Goal: Task Accomplishment & Management: Use online tool/utility

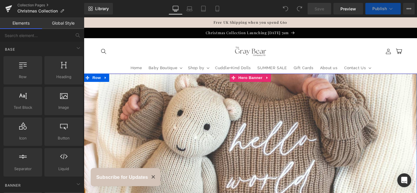
click at [242, 151] on div at bounding box center [259, 169] width 351 height 184
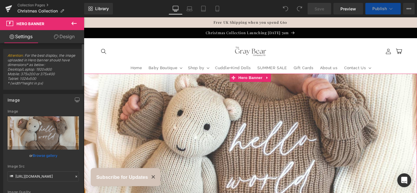
click at [49, 156] on link "Browse gallery" at bounding box center [45, 156] width 25 height 10
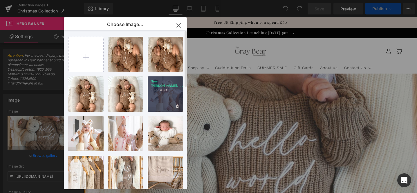
click at [167, 91] on div "New [PERSON_NAME]..._27_.jpg 589.54 KB" at bounding box center [165, 94] width 35 height 35
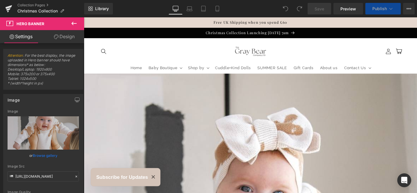
type input "[URL][DOMAIN_NAME]"
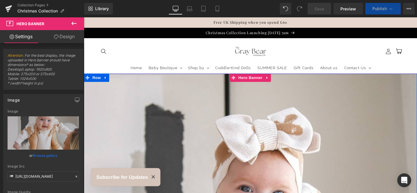
scroll to position [109, 0]
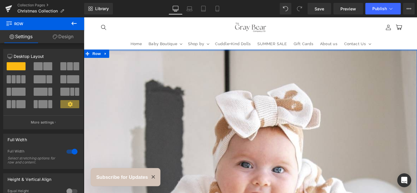
drag, startPoint x: 198, startPoint y: 52, endPoint x: 200, endPoint y: 31, distance: 21.6
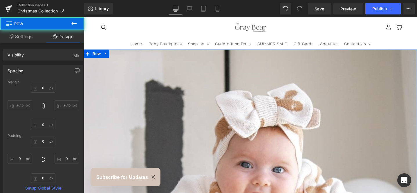
scroll to position [103, 0]
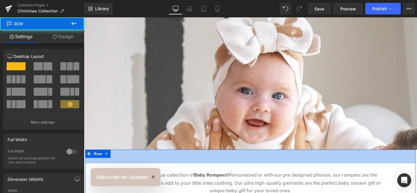
drag, startPoint x: 114, startPoint y: 140, endPoint x: 191, endPoint y: 167, distance: 81.8
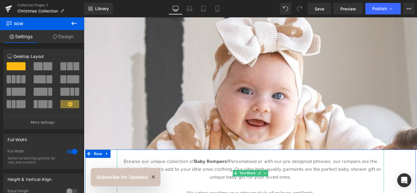
drag, startPoint x: 200, startPoint y: 156, endPoint x: 199, endPoint y: 168, distance: 11.9
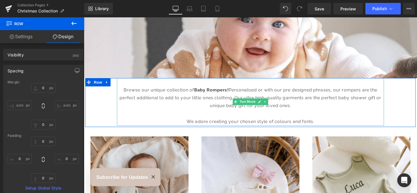
scroll to position [180, 0]
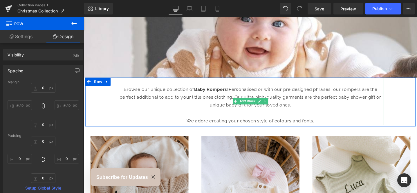
click at [329, 127] on p "We adore creating your chosen style of colours and fonts." at bounding box center [259, 127] width 281 height 8
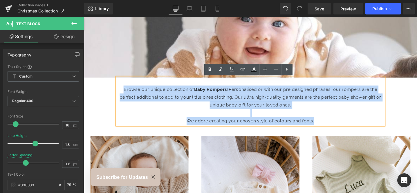
drag, startPoint x: 326, startPoint y: 128, endPoint x: 111, endPoint y: 94, distance: 217.6
click at [111, 94] on div "Browse our unique collection of Baby Rompers! Personalised or with our pre desi…" at bounding box center [259, 107] width 348 height 52
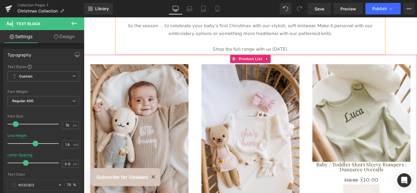
scroll to position [252, 0]
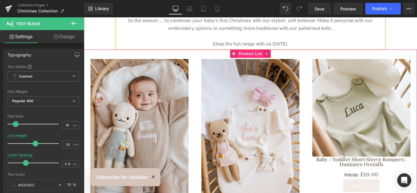
click at [258, 56] on span "Product List" at bounding box center [259, 55] width 28 height 9
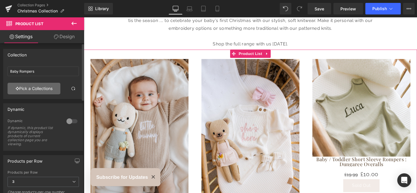
click at [38, 92] on link "Pick a Collections" at bounding box center [34, 89] width 53 height 12
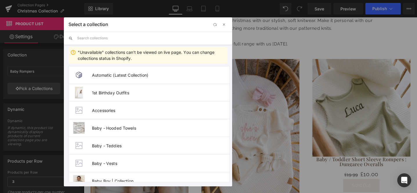
click at [104, 39] on input "text" at bounding box center [152, 38] width 150 height 13
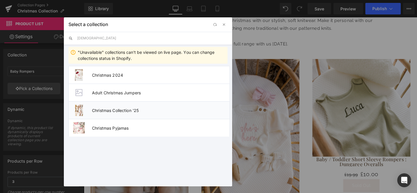
type input "[DEMOGRAPHIC_DATA]"
click at [148, 110] on span "Christmas Collection '25" at bounding box center [161, 110] width 138 height 5
type input "Christmas Collection '25"
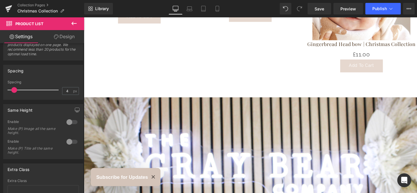
scroll to position [1838, 0]
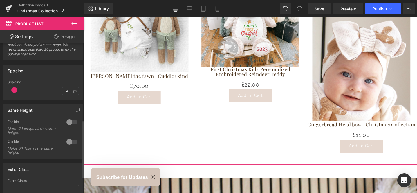
click at [66, 123] on div at bounding box center [72, 122] width 14 height 9
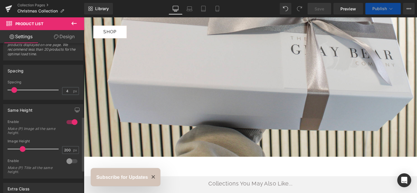
scroll to position [559, 0]
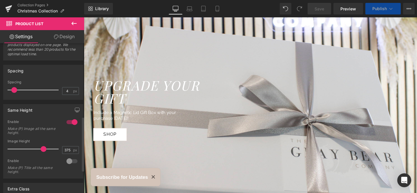
drag, startPoint x: 22, startPoint y: 150, endPoint x: 42, endPoint y: 149, distance: 20.1
click at [42, 149] on span at bounding box center [44, 149] width 6 height 6
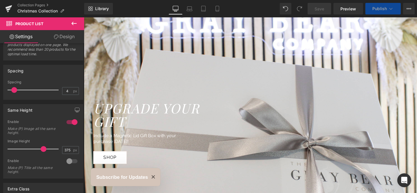
scroll to position [177, 0]
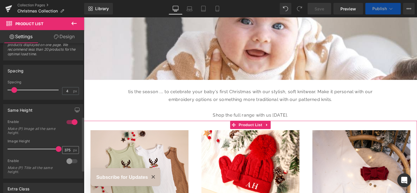
type input "500"
drag, startPoint x: 41, startPoint y: 150, endPoint x: 68, endPoint y: 148, distance: 26.8
click at [68, 148] on div "Image Height 500 px" at bounding box center [43, 149] width 71 height 19
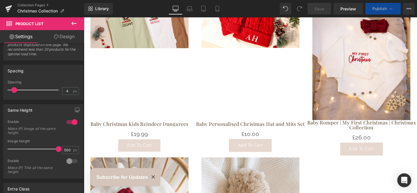
scroll to position [455, 0]
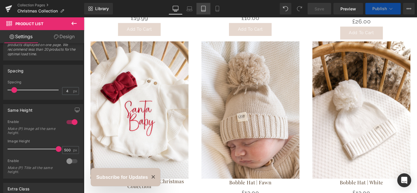
click at [203, 9] on icon at bounding box center [203, 9] width 6 height 6
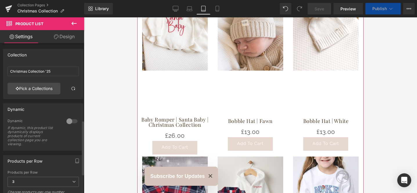
scroll to position [214, 0]
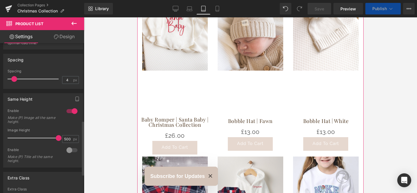
click at [67, 150] on div at bounding box center [72, 150] width 14 height 9
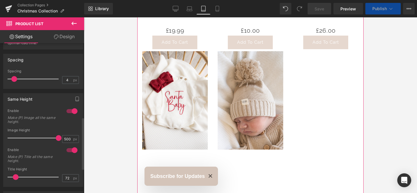
scroll to position [264, 0]
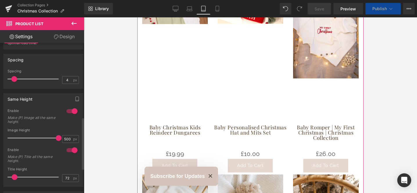
drag, startPoint x: 17, startPoint y: 178, endPoint x: 11, endPoint y: 179, distance: 5.3
click at [12, 179] on span at bounding box center [15, 178] width 6 height 6
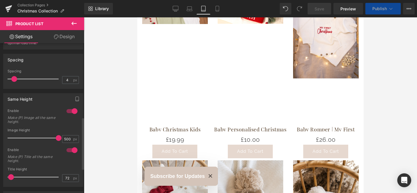
click at [32, 178] on div at bounding box center [34, 178] width 48 height 12
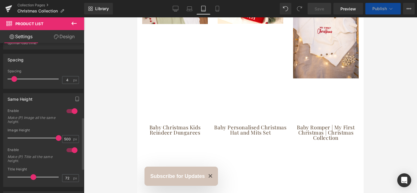
click at [67, 151] on div at bounding box center [72, 150] width 14 height 9
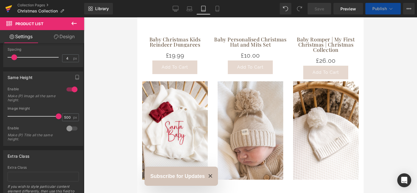
scroll to position [0, 0]
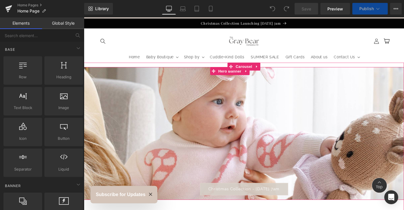
scroll to position [48, 0]
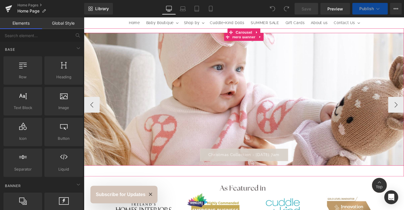
click at [259, 134] on div at bounding box center [259, 107] width 351 height 146
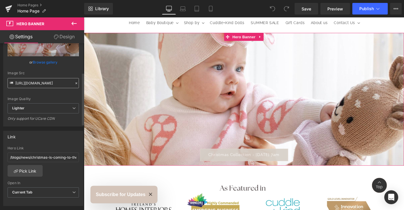
scroll to position [110, 0]
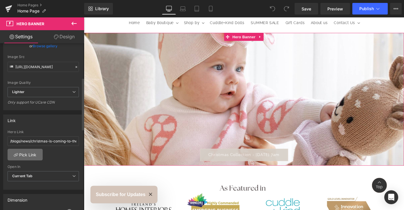
click at [31, 156] on link "Pick Link" at bounding box center [25, 155] width 35 height 12
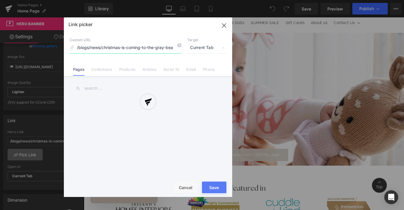
scroll to position [0, 17]
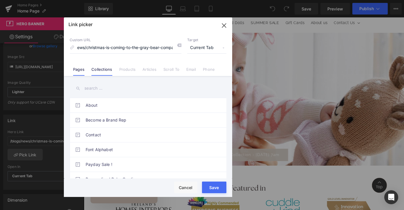
click at [103, 70] on link "Collections" at bounding box center [101, 71] width 21 height 9
click at [98, 89] on input "text" at bounding box center [148, 88] width 157 height 13
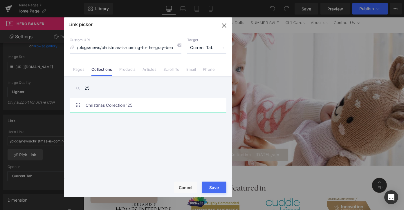
type input "25"
click at [121, 104] on link "Christmas Collection '25" at bounding box center [150, 105] width 128 height 15
type input "/collections/christmas-collection-25"
click at [216, 187] on div "Loading Product Data" at bounding box center [202, 187] width 42 height 6
click at [218, 191] on button "Save" at bounding box center [214, 188] width 24 height 12
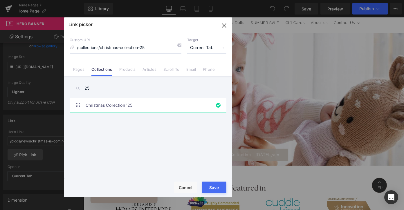
type input "/collections/christmas-collection-25"
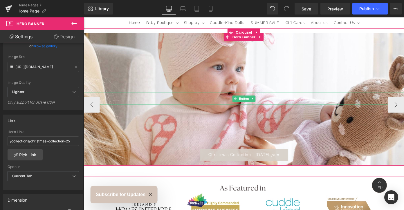
click at [260, 168] on span "Christmas Collection - 01.09.25 @ 7am" at bounding box center [259, 167] width 78 height 5
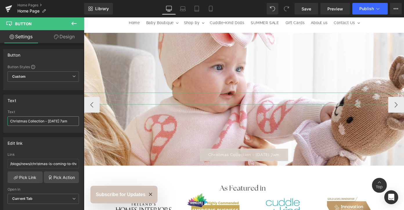
scroll to position [0, 0]
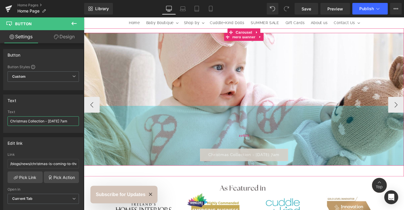
drag, startPoint x: 129, startPoint y: 138, endPoint x: 106, endPoint y: 134, distance: 23.3
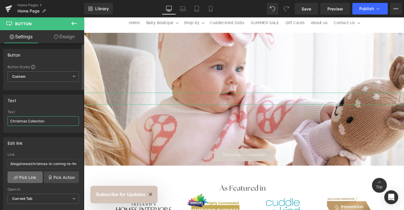
type input "Christmas Collection"
click at [28, 178] on link "Pick Link" at bounding box center [25, 177] width 35 height 12
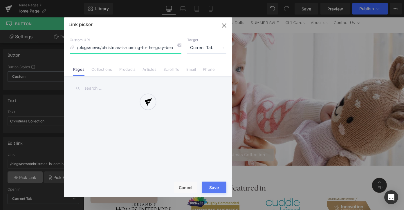
scroll to position [0, 17]
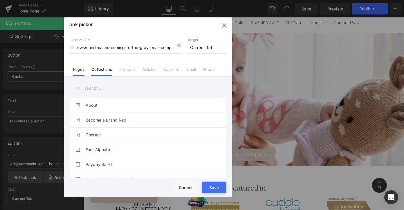
click at [102, 70] on link "Collections" at bounding box center [101, 71] width 21 height 9
click at [105, 88] on div "Link picker Back to Library Insert Custom URL /blogs/news/christmas-is-coming-t…" at bounding box center [148, 107] width 168 height 180
click at [106, 88] on input "text" at bounding box center [148, 88] width 157 height 13
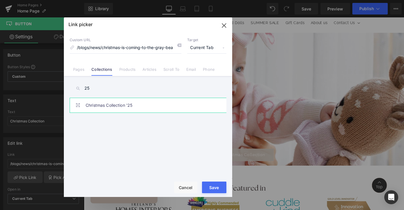
type input "25"
click at [125, 102] on link "Christmas Collection '25" at bounding box center [150, 105] width 128 height 15
type input "/collections/christmas-collection-25"
click at [213, 187] on div "Loading Product Data" at bounding box center [202, 187] width 42 height 6
click at [219, 191] on button "Save" at bounding box center [214, 188] width 24 height 12
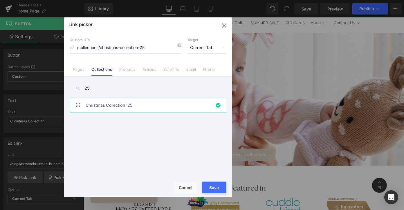
type input "/collections/christmas-collection-25"
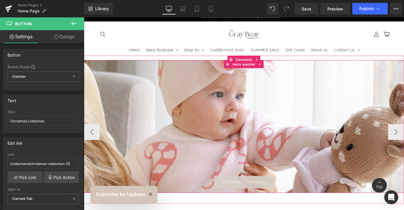
scroll to position [10, 0]
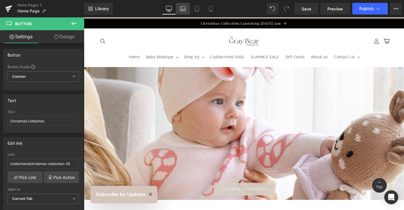
click at [182, 8] on icon at bounding box center [183, 9] width 6 height 6
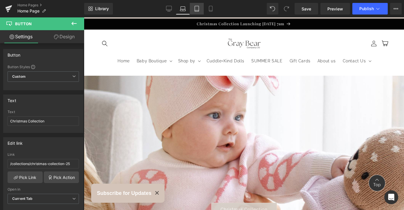
click at [197, 9] on icon at bounding box center [197, 9] width 6 height 6
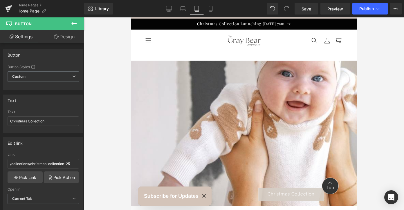
scroll to position [0, 0]
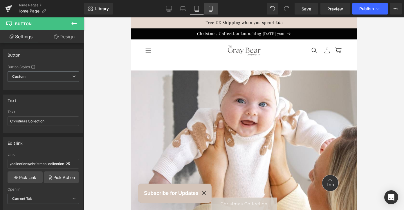
click at [210, 9] on icon at bounding box center [211, 9] width 6 height 6
type input "100"
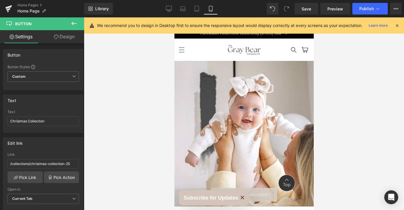
click at [396, 25] on icon at bounding box center [396, 25] width 5 height 5
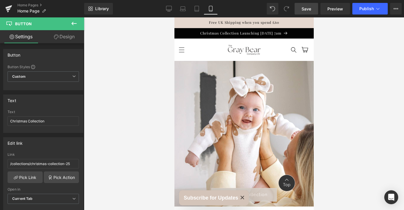
click at [308, 9] on span "Save" at bounding box center [306, 9] width 10 height 6
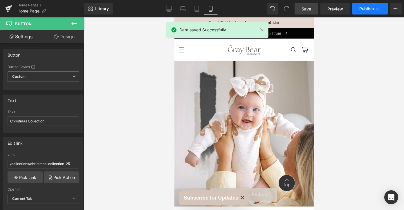
click at [377, 9] on icon at bounding box center [378, 9] width 6 height 6
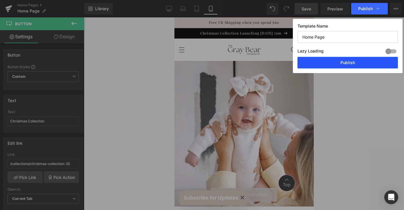
click at [352, 63] on button "Publish" at bounding box center [347, 63] width 100 height 12
